Goal: Information Seeking & Learning: Learn about a topic

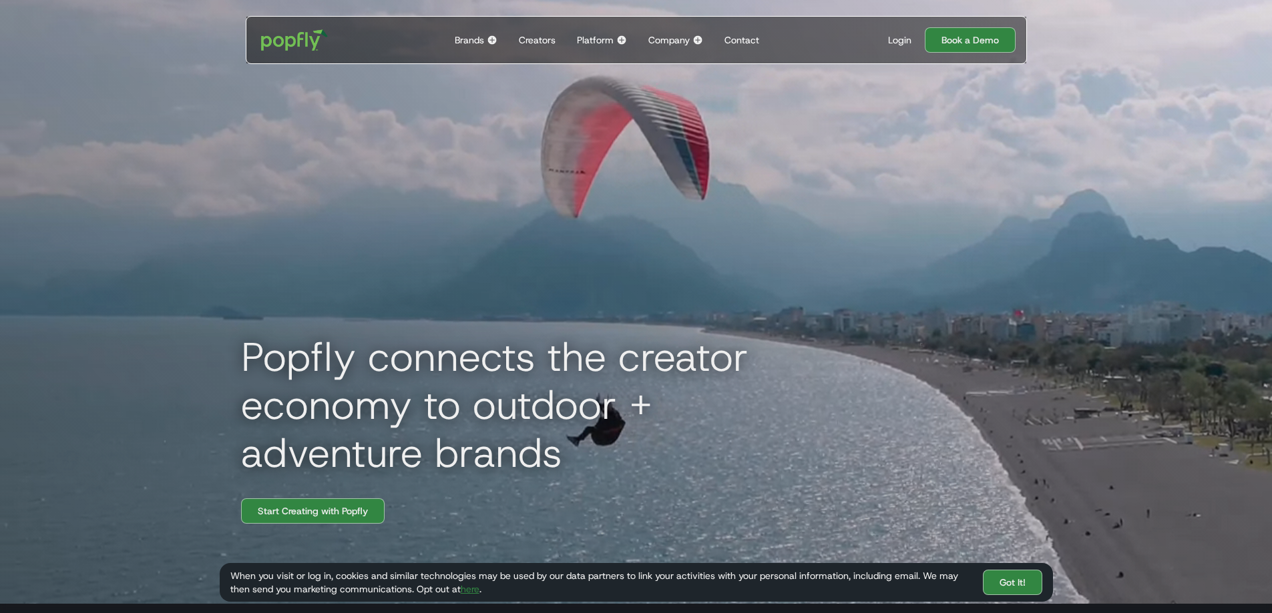
click at [495, 37] on img at bounding box center [492, 40] width 11 height 11
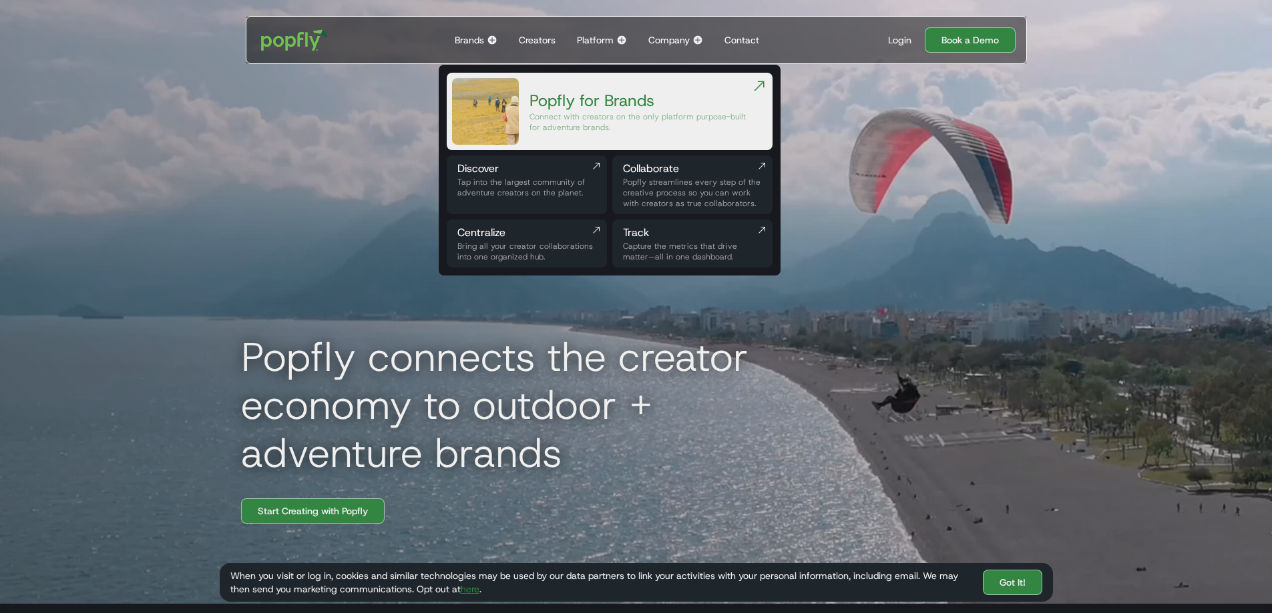
click at [586, 113] on div "Connect with creators on the only platform purpose-built for adventure brands." at bounding box center [640, 121] width 222 height 21
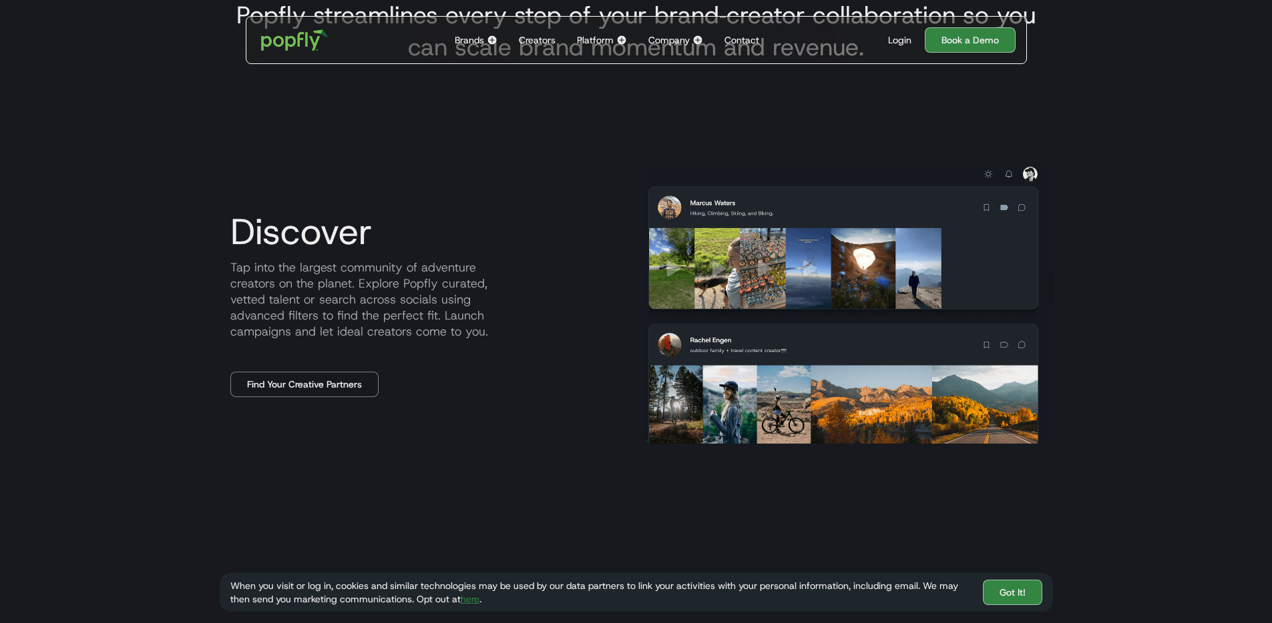
scroll to position [662, 0]
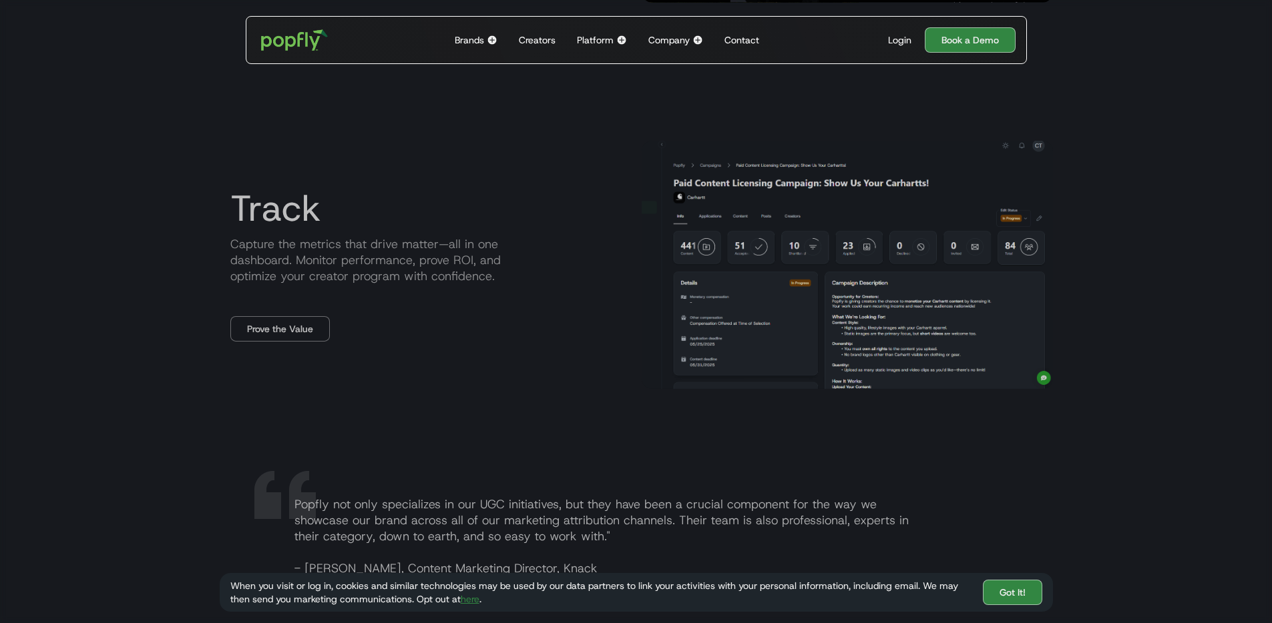
scroll to position [1894, 0]
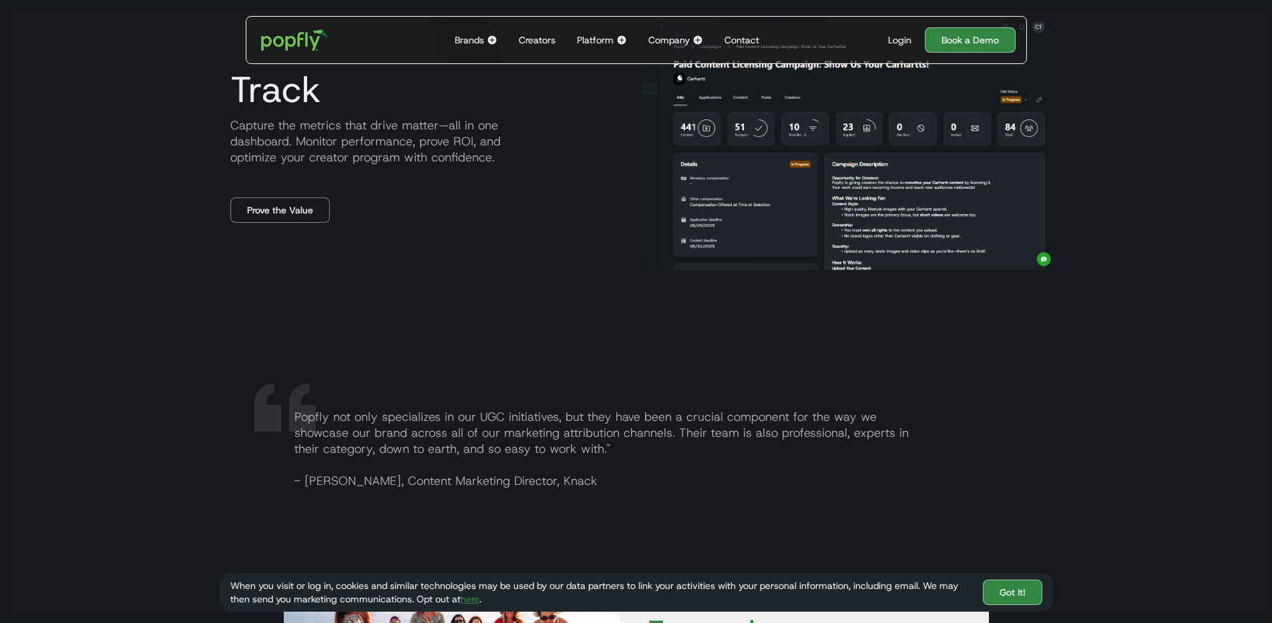
click at [600, 38] on div "Platform" at bounding box center [595, 39] width 37 height 13
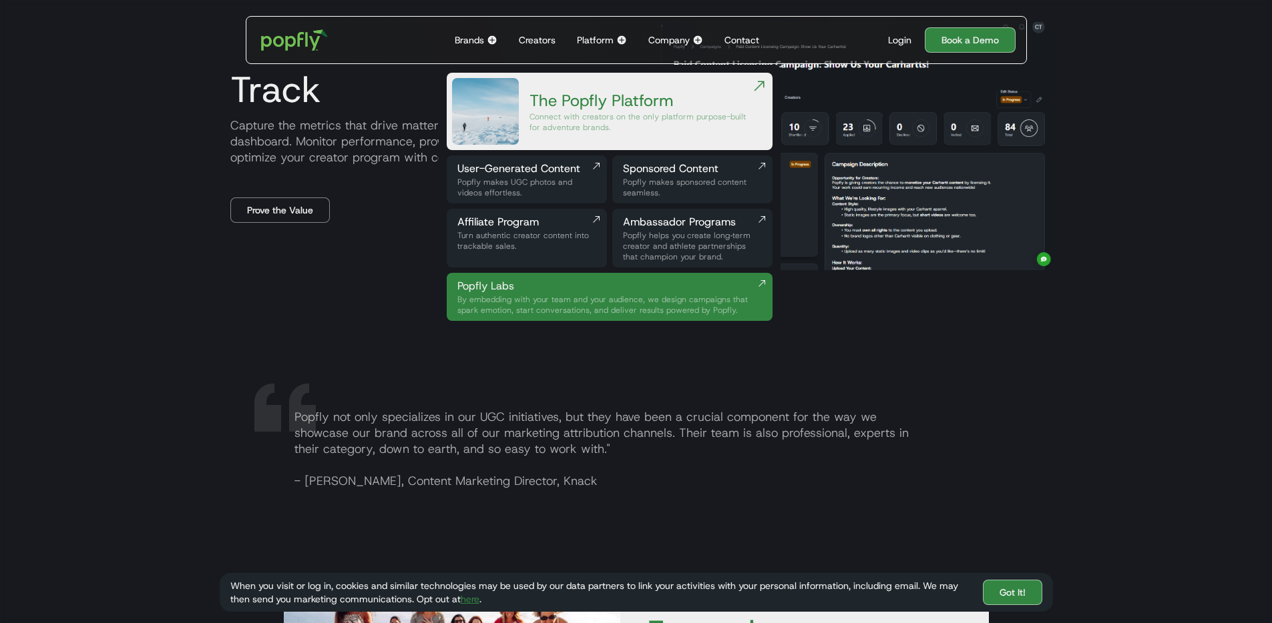
click at [718, 104] on div "The Popfly Platform" at bounding box center [640, 100] width 222 height 21
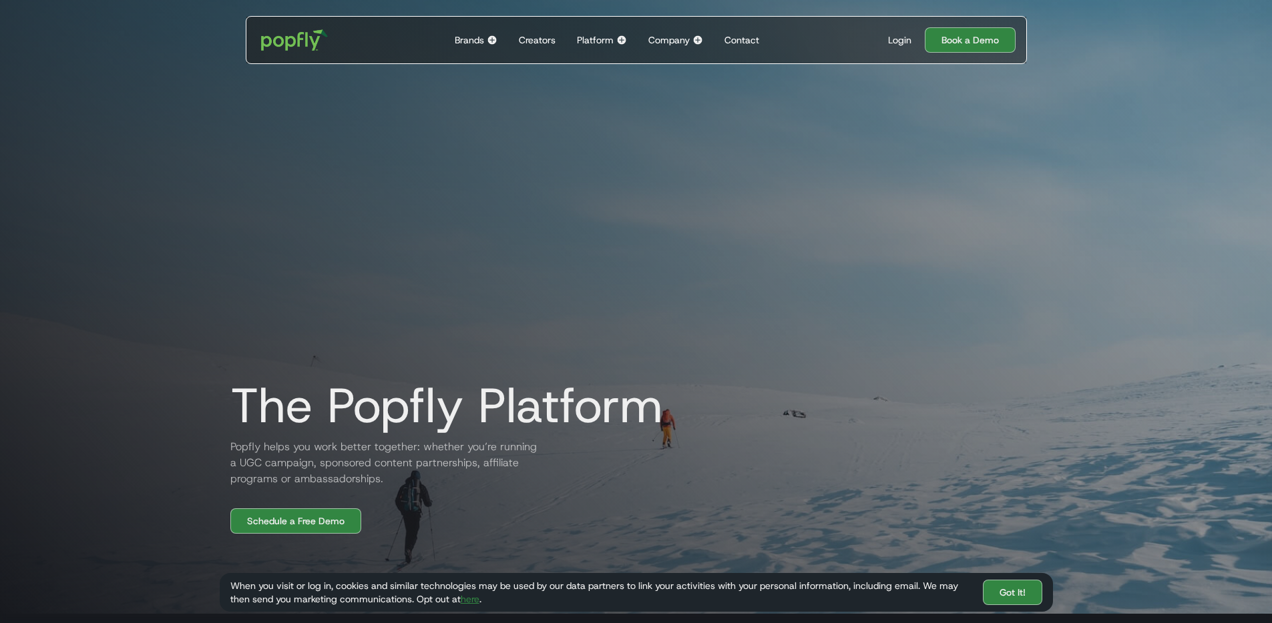
click at [552, 35] on div "Creators" at bounding box center [537, 39] width 37 height 13
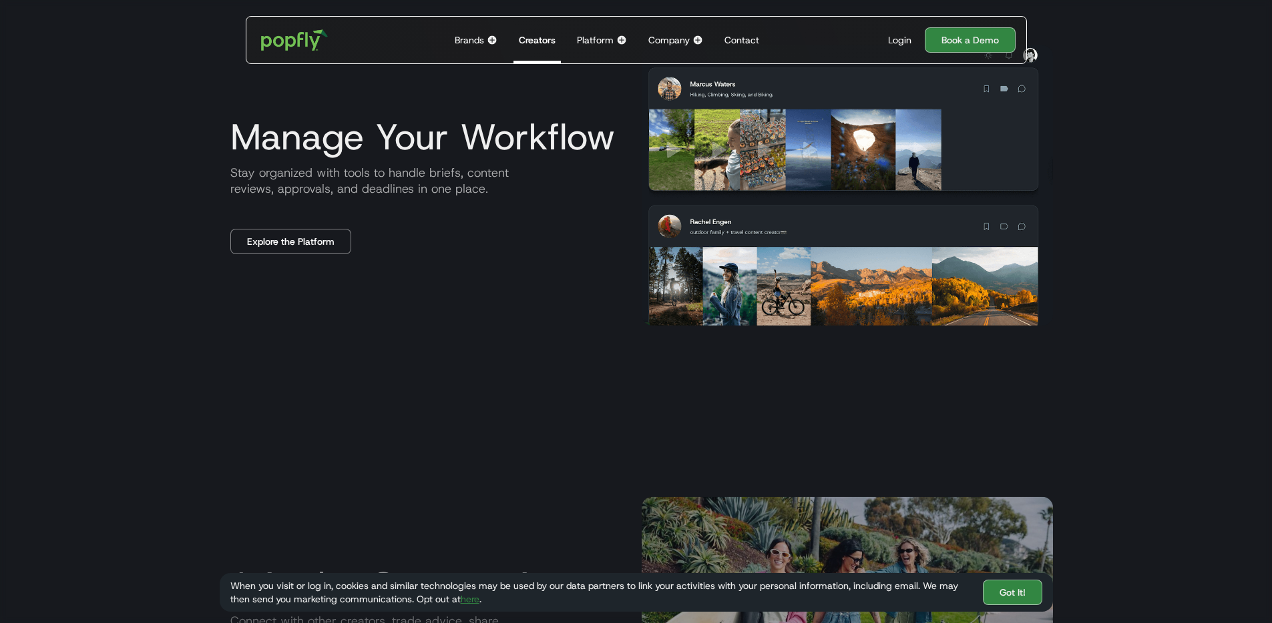
scroll to position [1935, 0]
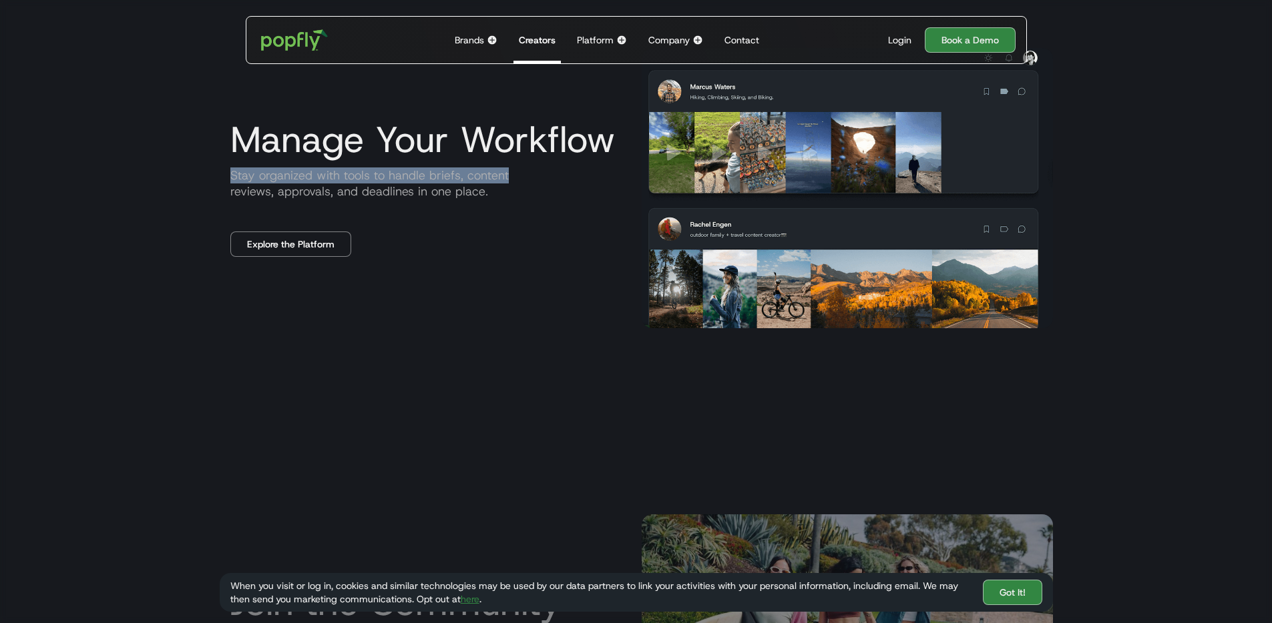
drag, startPoint x: 218, startPoint y: 176, endPoint x: 543, endPoint y: 182, distance: 324.5
click at [543, 182] on p "Stay organized with tools to handle briefs, content reviews, approvals, and dea…" at bounding box center [425, 184] width 411 height 32
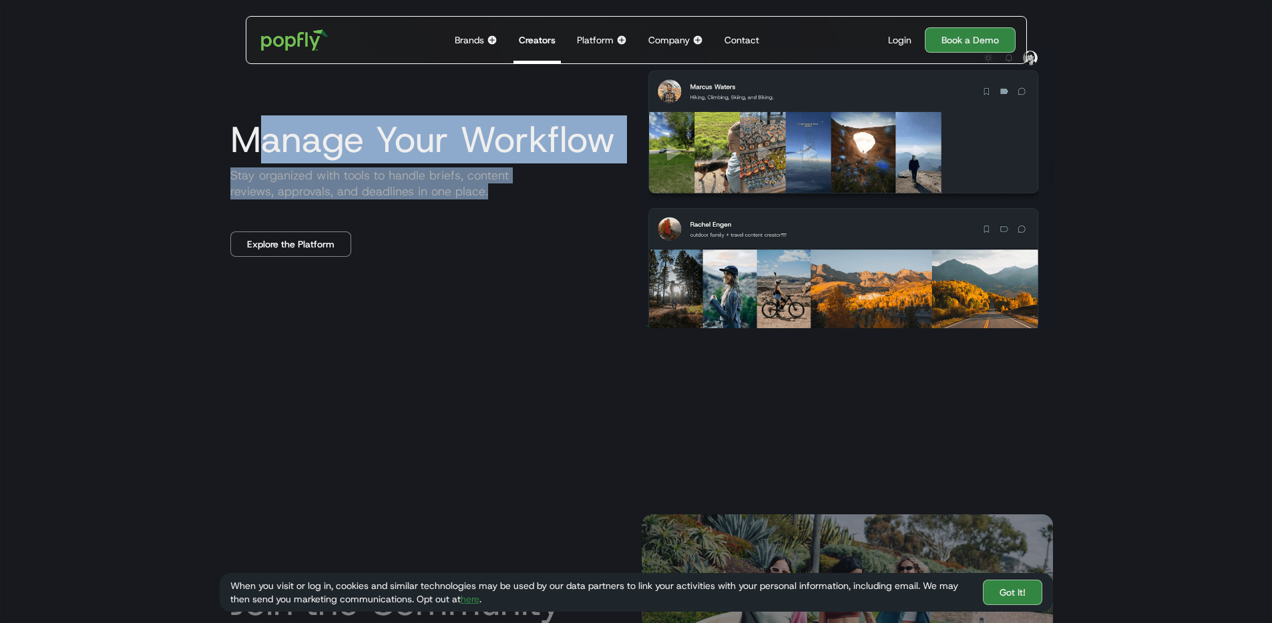
drag, startPoint x: 474, startPoint y: 196, endPoint x: 245, endPoint y: 160, distance: 231.9
click at [245, 159] on div "Manage Your Workflow Stay organized with tools to handle briefs, content review…" at bounding box center [425, 188] width 411 height 138
click at [288, 180] on p "Stay organized with tools to handle briefs, content reviews, approvals, and dea…" at bounding box center [425, 184] width 411 height 32
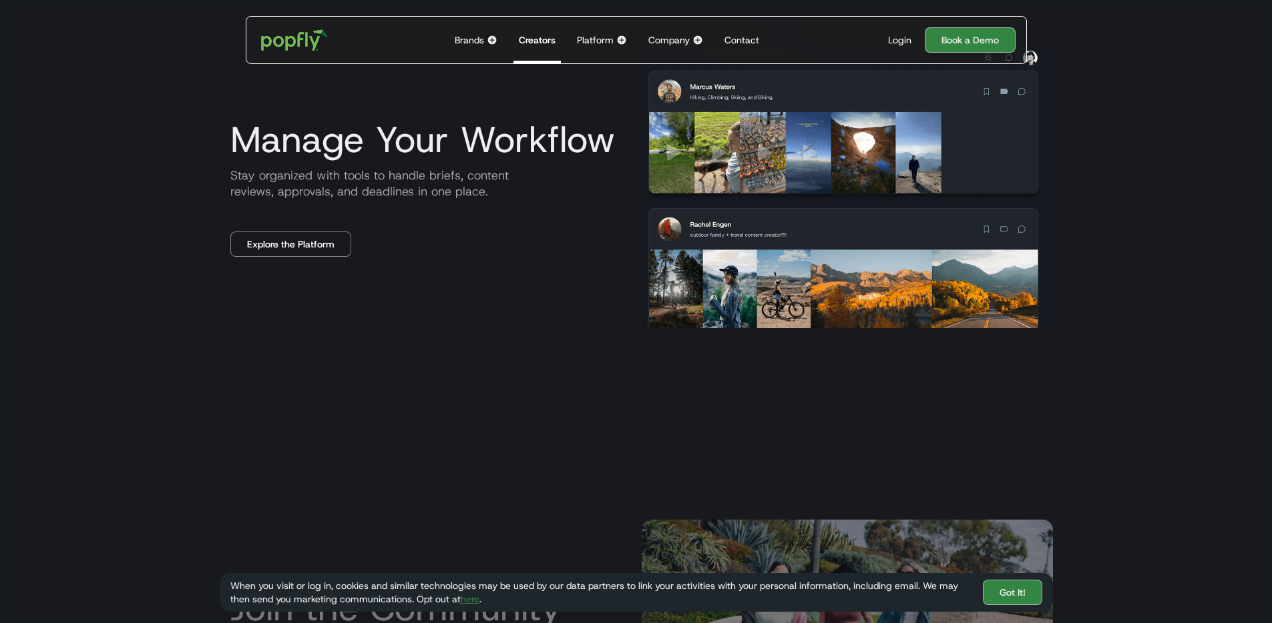
scroll to position [1817, 0]
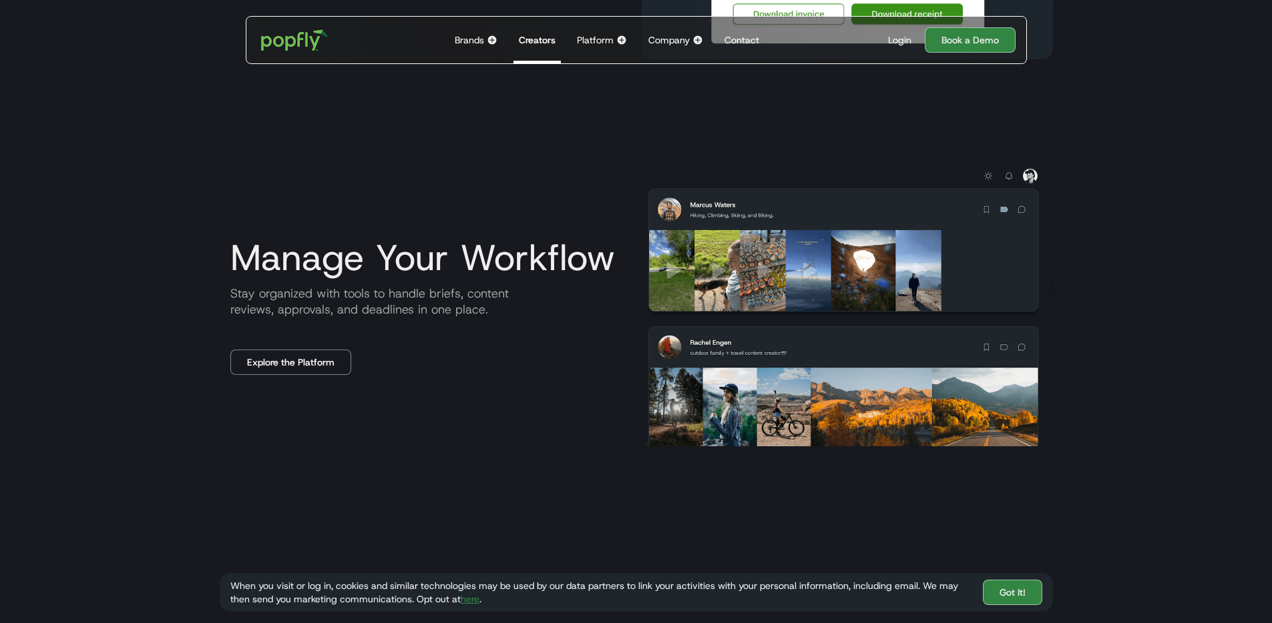
click at [736, 39] on div "Contact" at bounding box center [741, 39] width 35 height 13
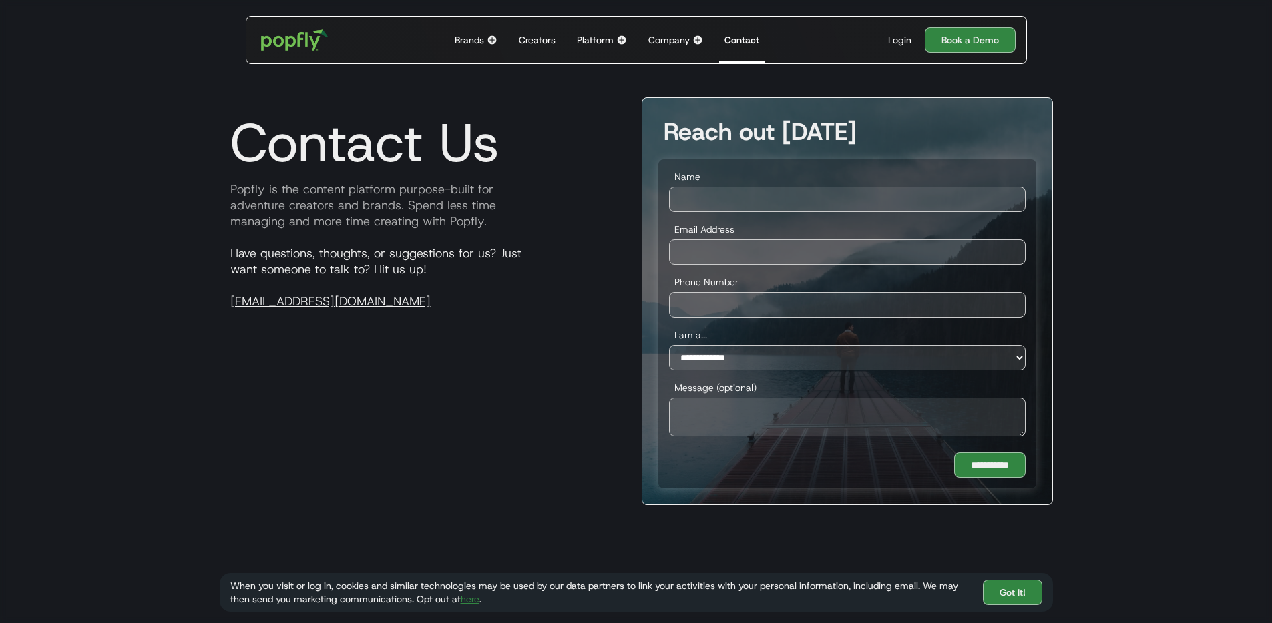
click at [660, 39] on div "Company" at bounding box center [668, 39] width 41 height 13
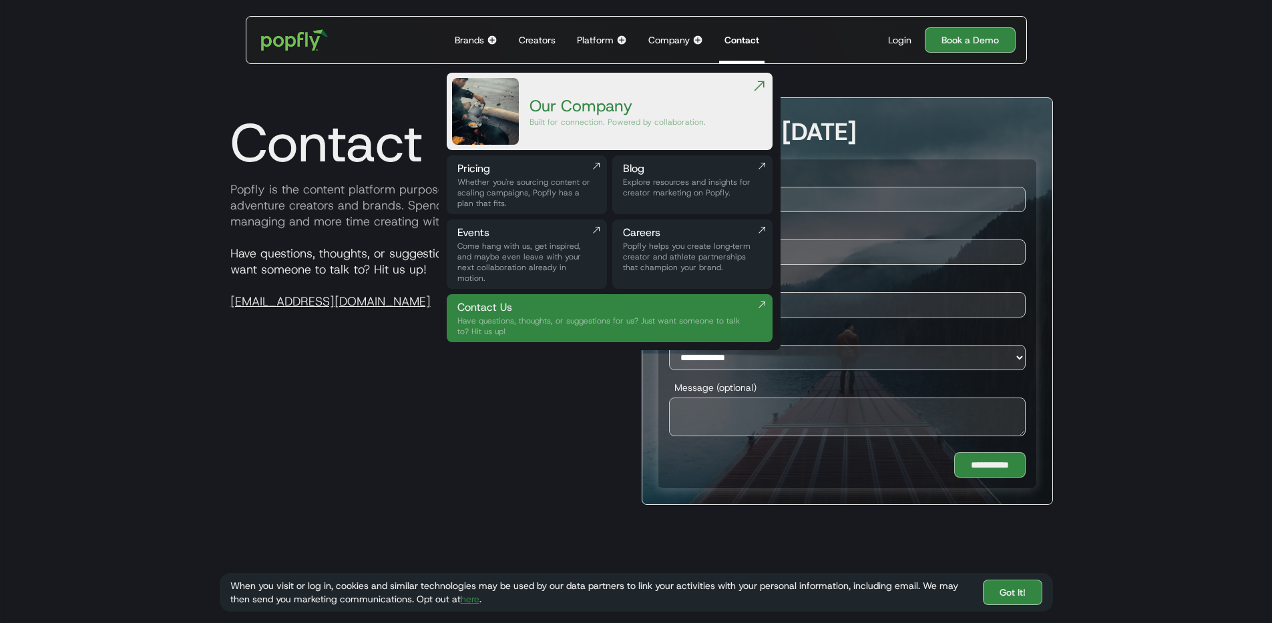
click at [681, 244] on div "Popfly helps you create long‑term creator and athlete partnerships that champio…" at bounding box center [692, 257] width 139 height 32
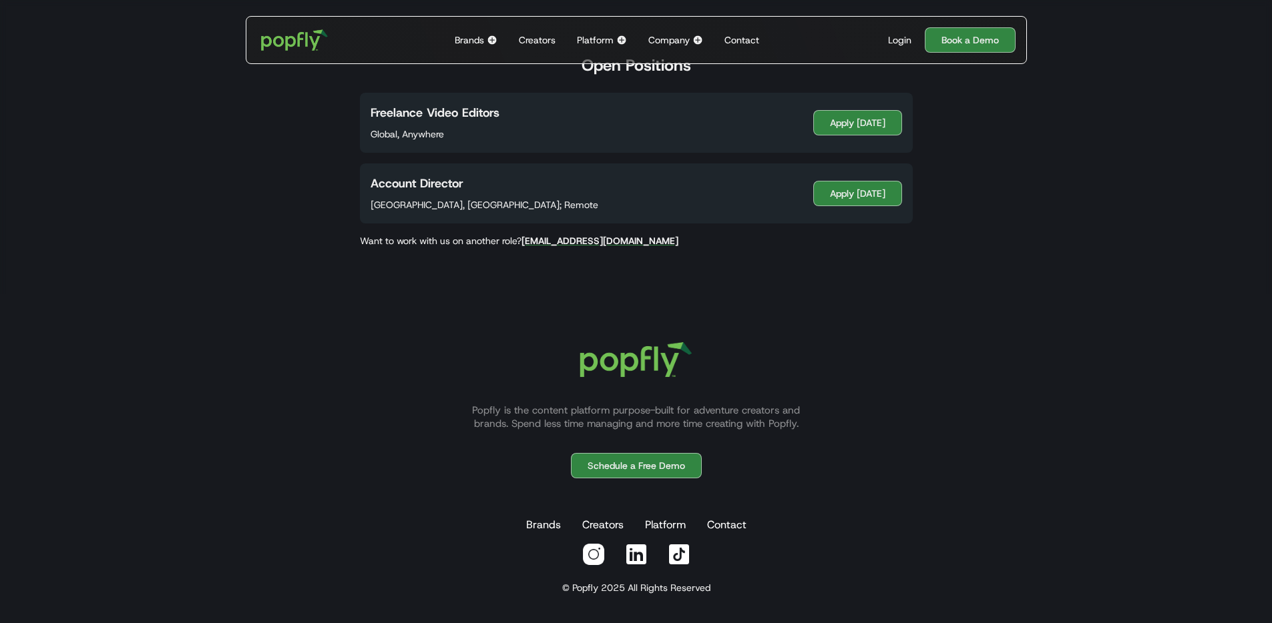
scroll to position [746, 0]
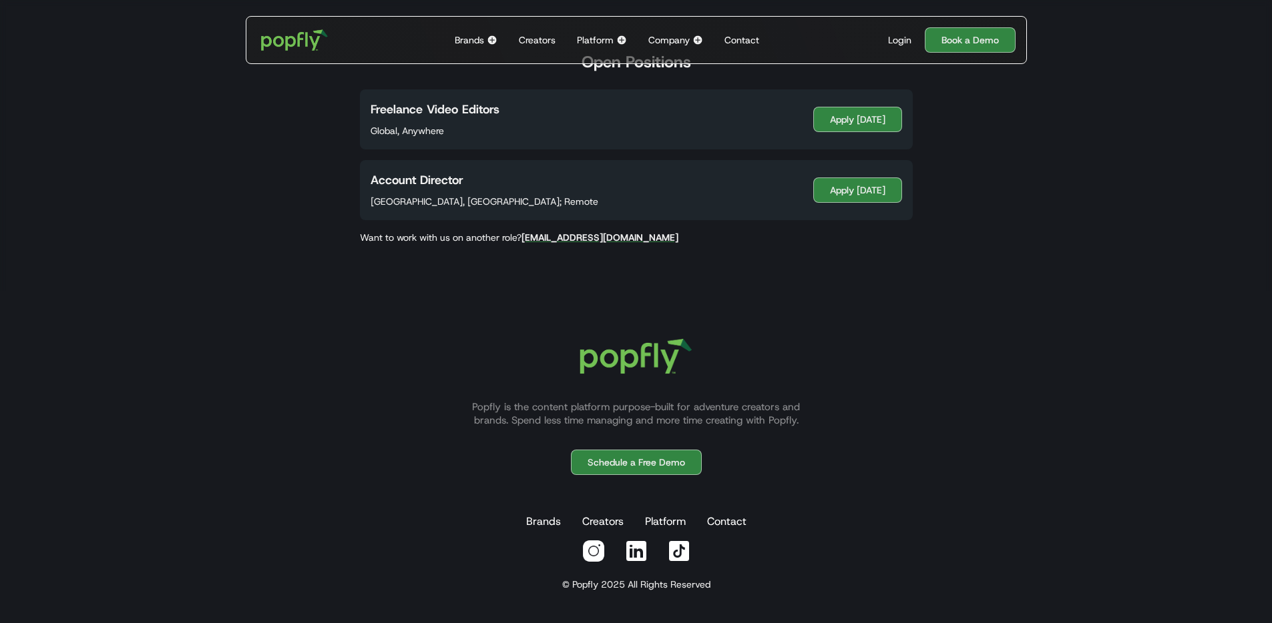
click at [583, 237] on strong "[EMAIL_ADDRESS][DOMAIN_NAME]" at bounding box center [599, 238] width 157 height 12
click at [830, 190] on link "Apply Today" at bounding box center [857, 190] width 89 height 25
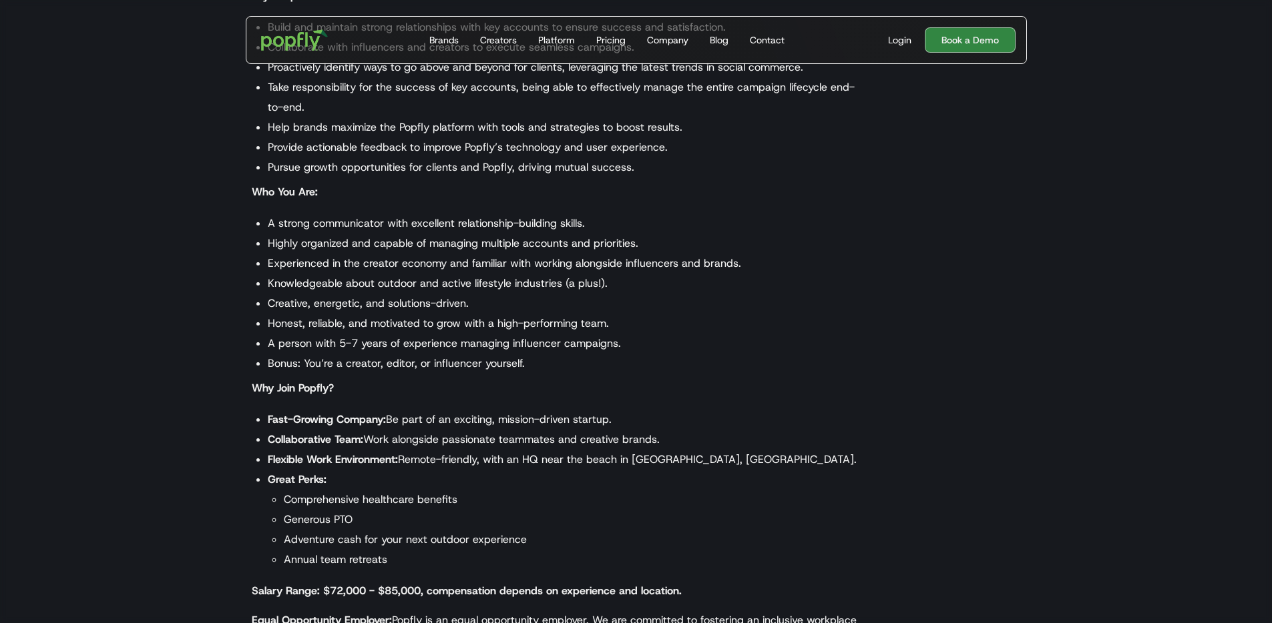
scroll to position [884, 0]
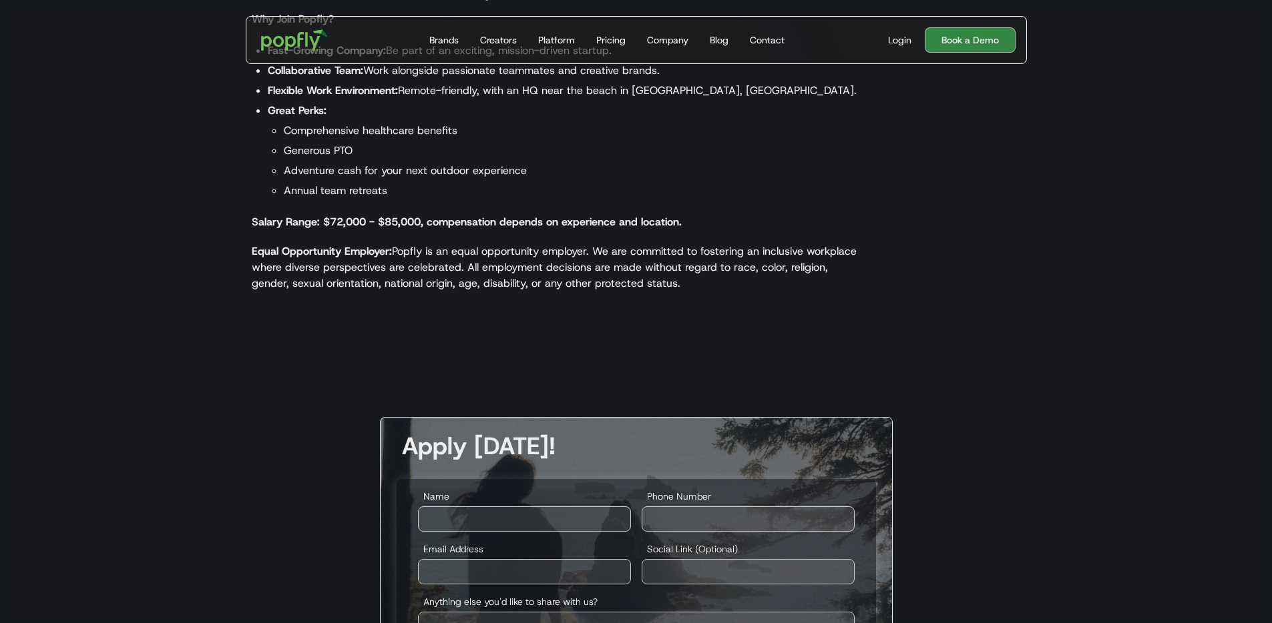
scroll to position [446, 0]
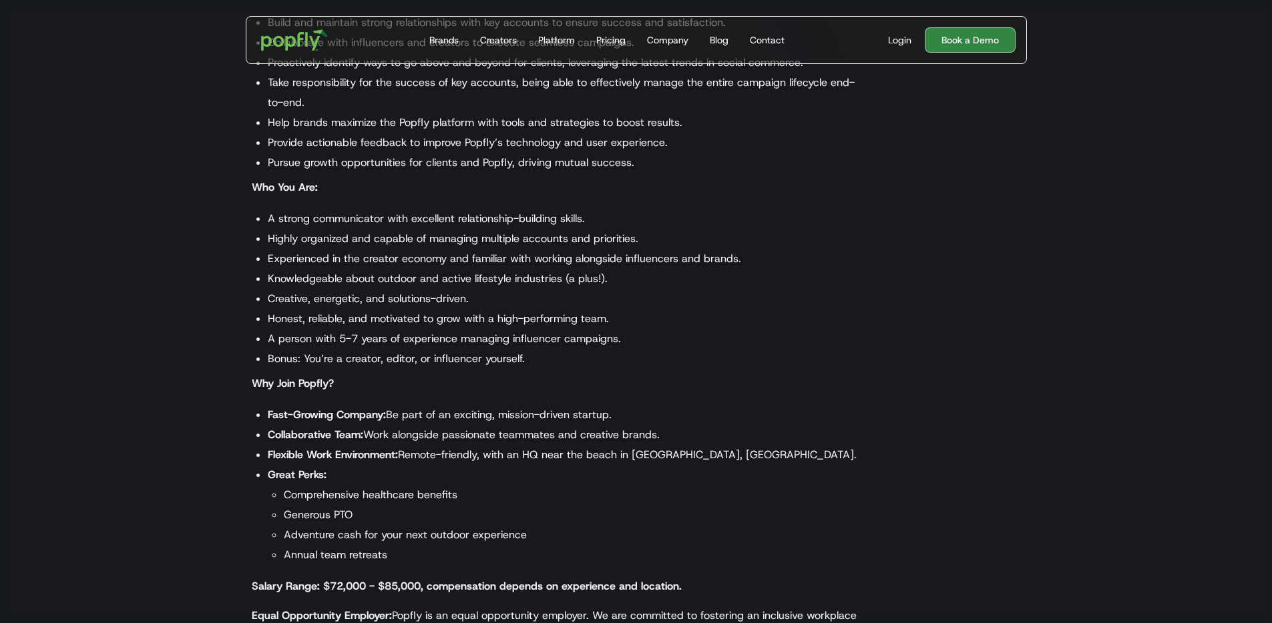
click at [710, 354] on li "Bonus: You’re a creator, editor, or influencer yourself." at bounding box center [564, 359] width 593 height 20
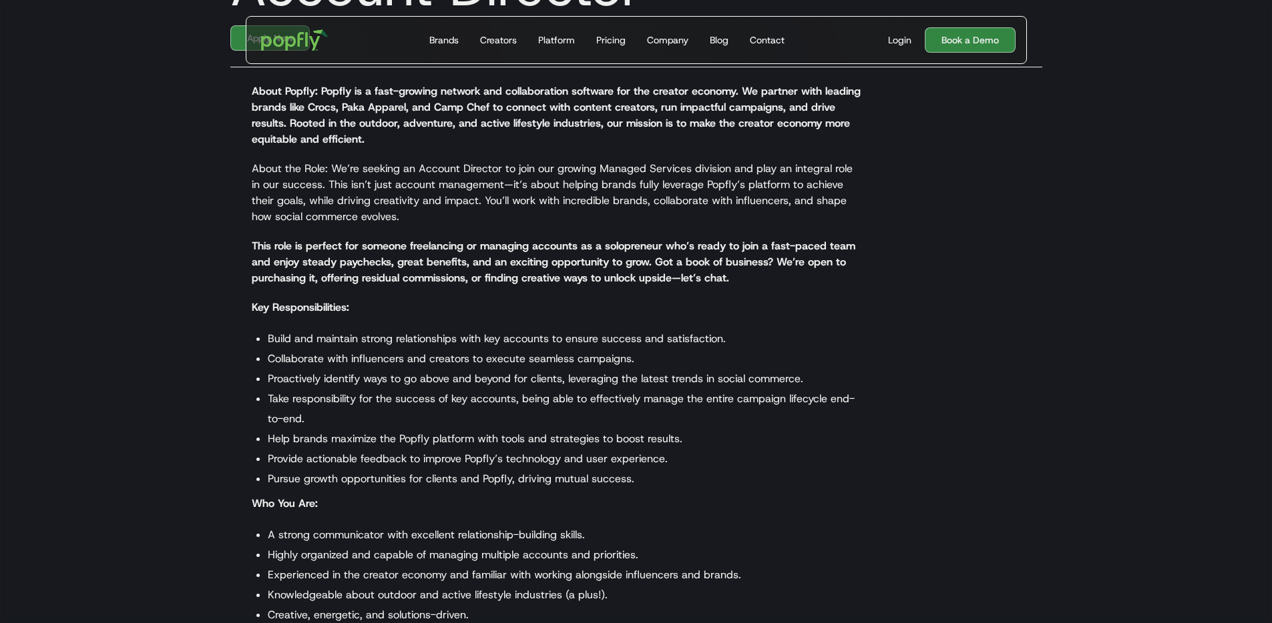
scroll to position [129, 0]
click at [694, 450] on li "Provide actionable feedback to improve Popfly’s technology and user experience." at bounding box center [564, 460] width 593 height 20
click at [609, 406] on li "Take responsibility for the success of key accounts, being able to effectively …" at bounding box center [564, 410] width 593 height 40
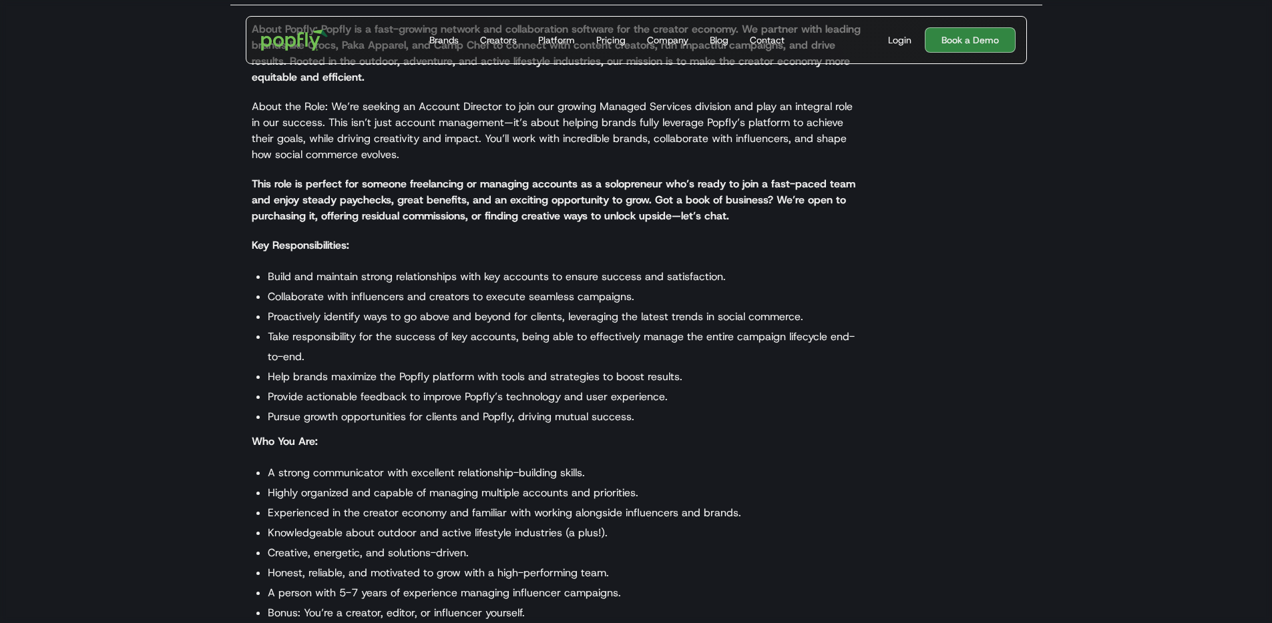
scroll to position [216, 0]
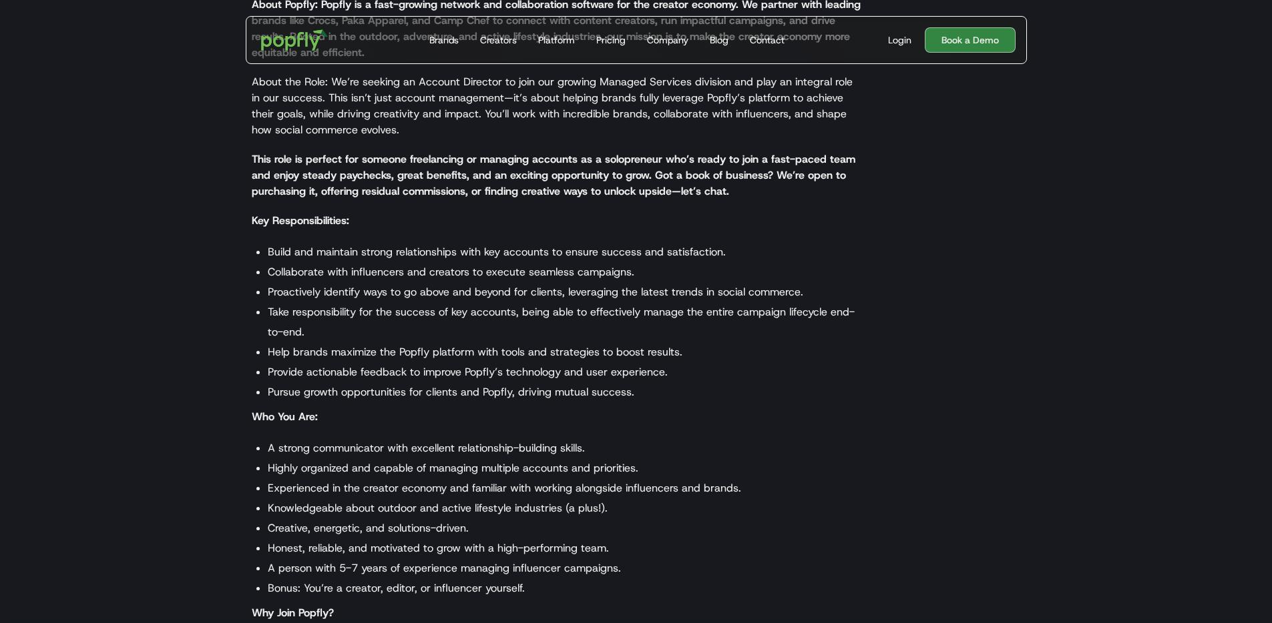
click at [582, 400] on li "Pursue growth opportunities for clients and Popfly, driving mutual success." at bounding box center [564, 392] width 593 height 20
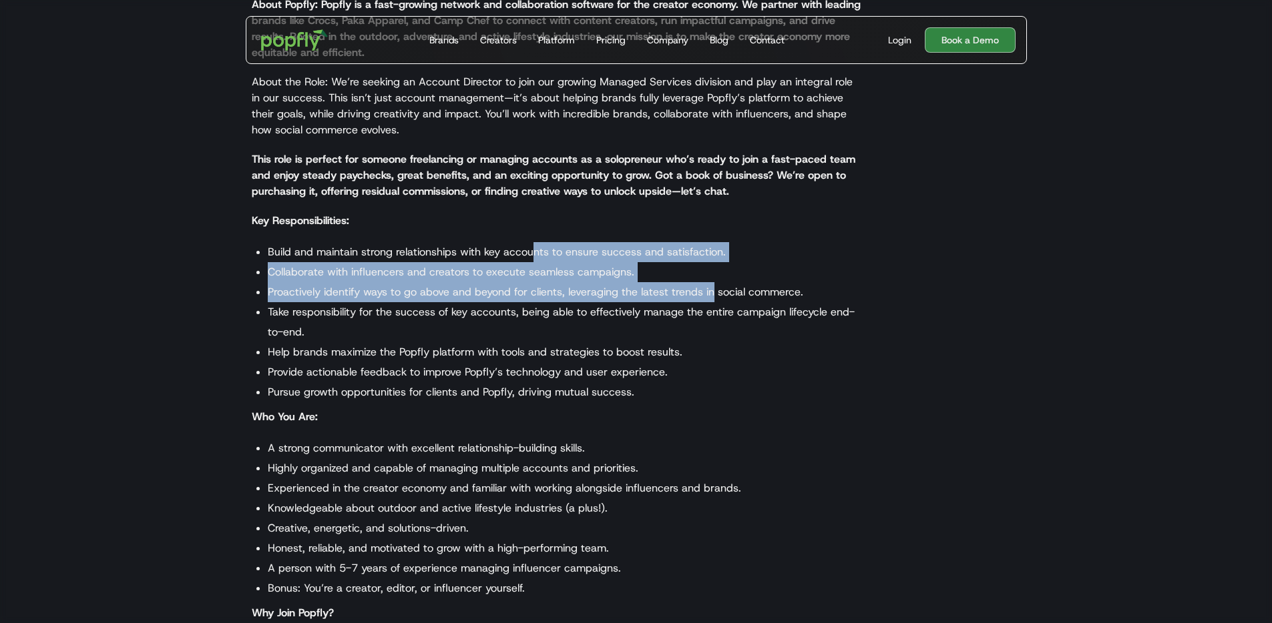
drag, startPoint x: 539, startPoint y: 250, endPoint x: 716, endPoint y: 297, distance: 183.0
click at [715, 296] on ul "Build and maintain strong relationships with key accounts to ensure success and…" at bounding box center [556, 322] width 609 height 160
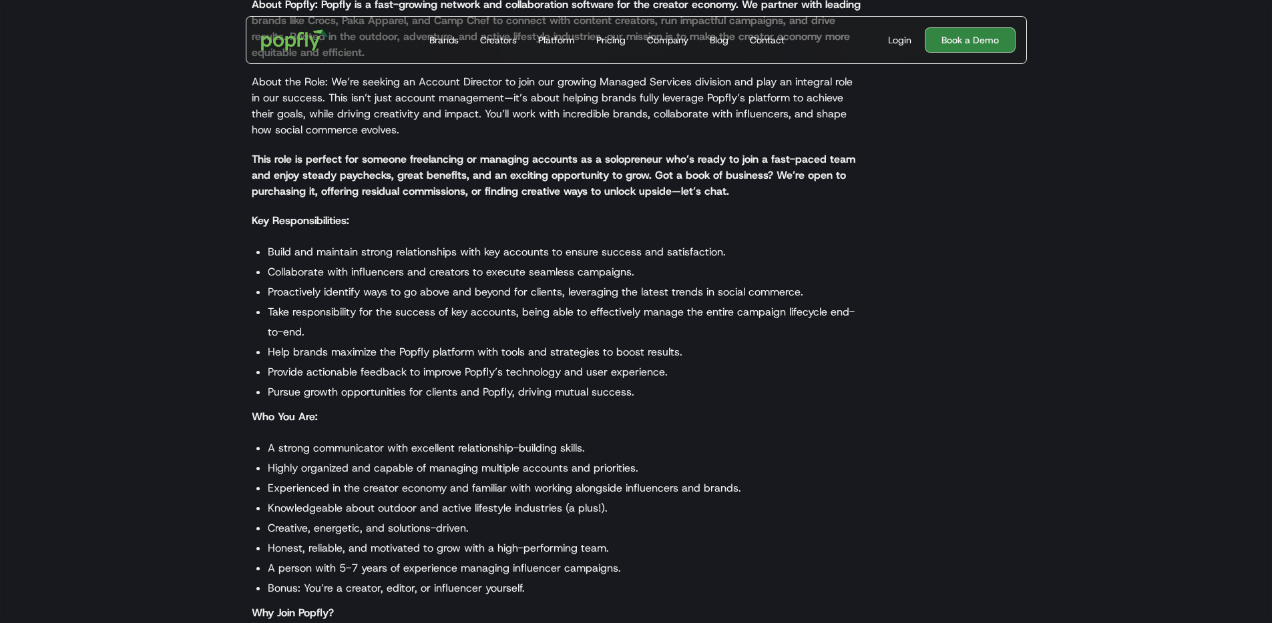
click at [716, 297] on li "Proactively identify ways to go above and beyond for clients, leveraging the la…" at bounding box center [564, 292] width 593 height 20
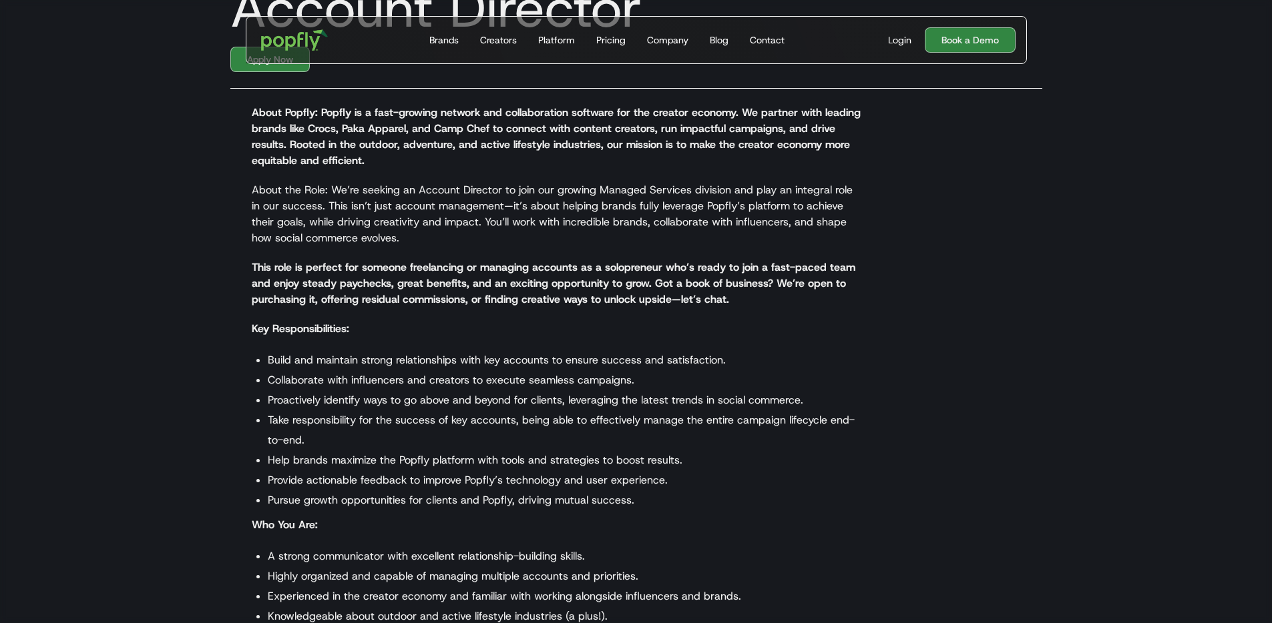
scroll to position [99, 0]
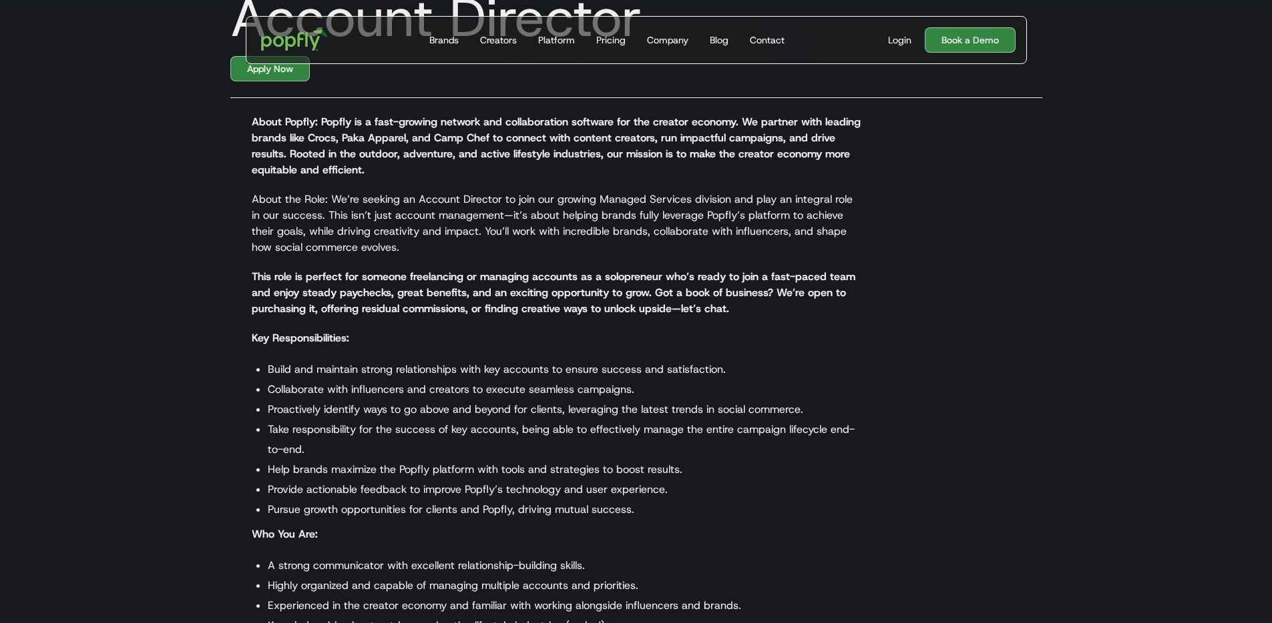
click at [722, 404] on li "Proactively identify ways to go above and beyond for clients, leveraging the la…" at bounding box center [564, 410] width 593 height 20
click at [718, 401] on li "Proactively identify ways to go above and beyond for clients, leveraging the la…" at bounding box center [564, 410] width 593 height 20
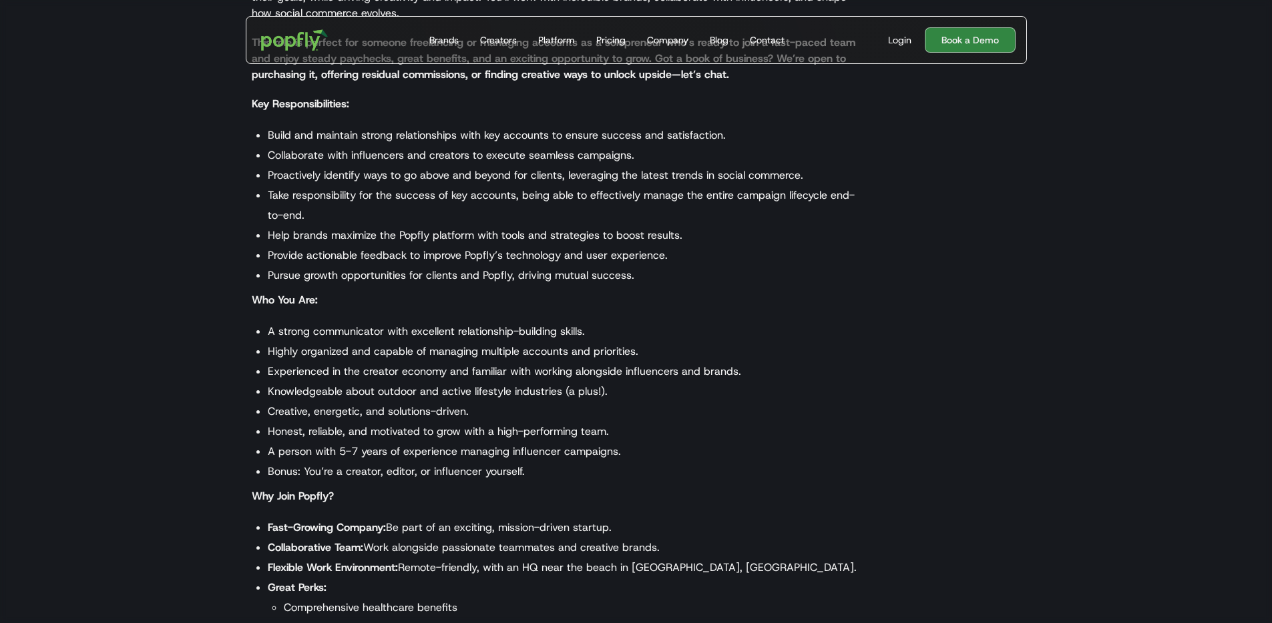
scroll to position [334, 0]
click at [712, 377] on li "Experienced in the creator economy and familiar with working alongside influenc…" at bounding box center [564, 370] width 593 height 20
click at [673, 364] on li "Experienced in the creator economy and familiar with working alongside influenc…" at bounding box center [564, 370] width 593 height 20
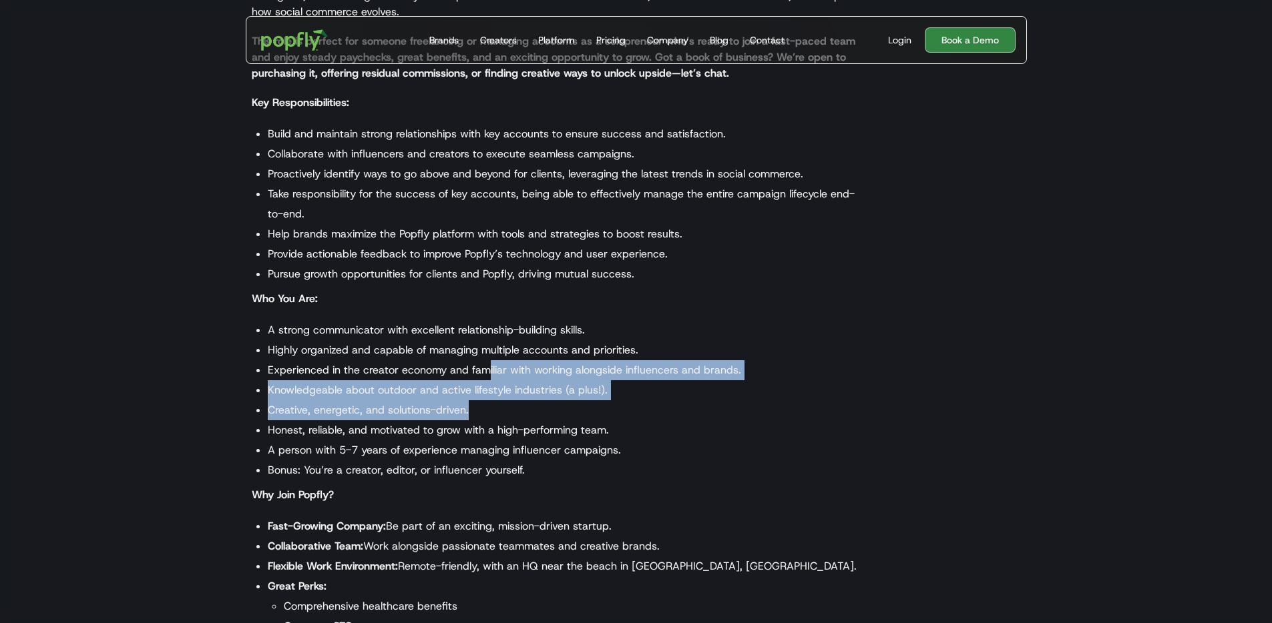
drag, startPoint x: 617, startPoint y: 406, endPoint x: 387, endPoint y: 340, distance: 238.8
click at [387, 340] on ul "A strong communicator with excellent relationship-building skills. Highly organ…" at bounding box center [556, 400] width 609 height 160
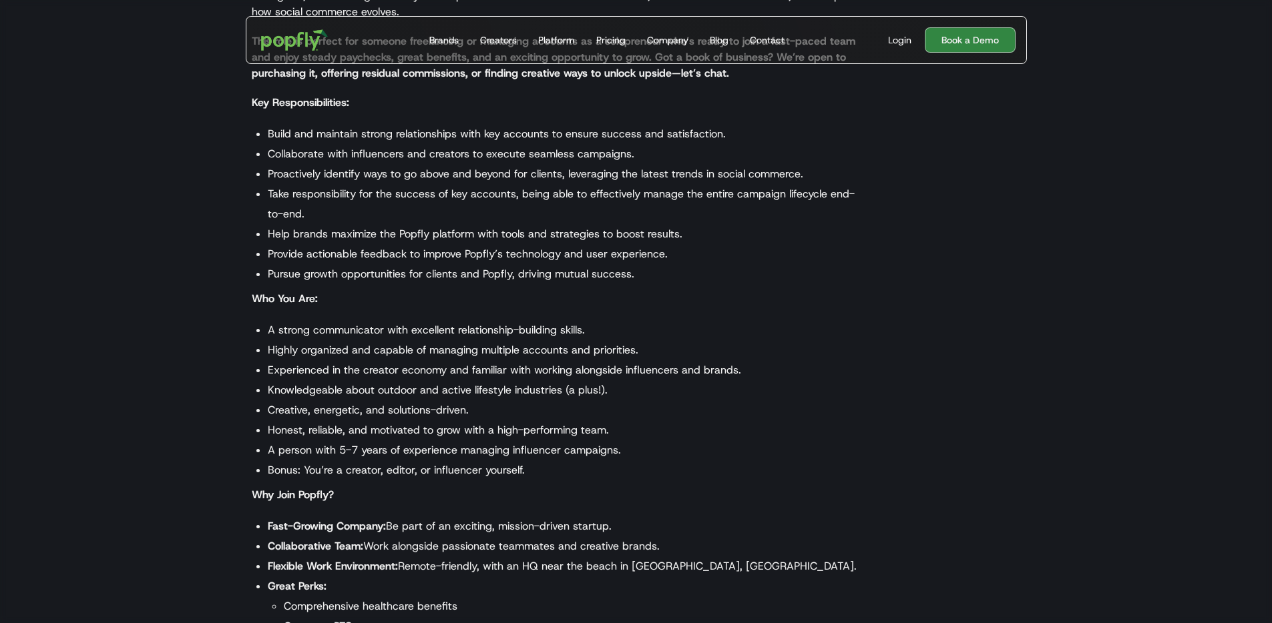
click at [360, 332] on li "A strong communicator with excellent relationship-building skills." at bounding box center [564, 330] width 593 height 20
